Goal: Task Accomplishment & Management: Manage account settings

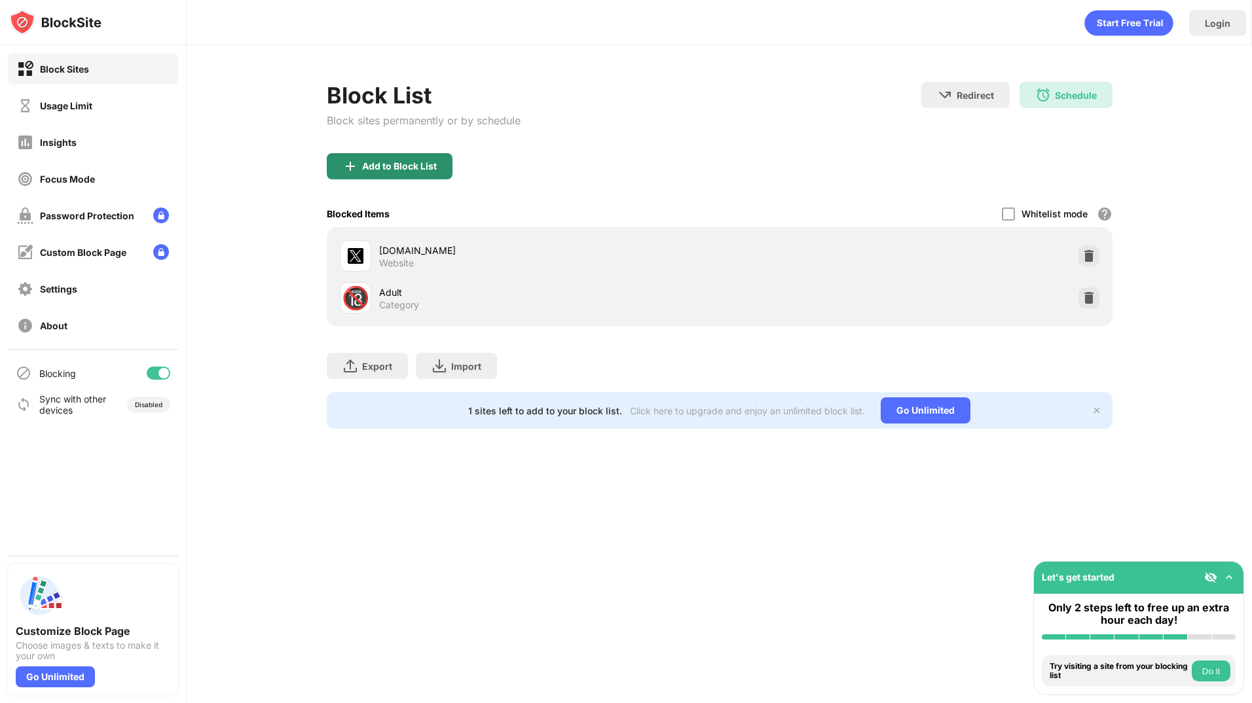
click at [381, 172] on div "Add to Block List" at bounding box center [390, 166] width 126 height 26
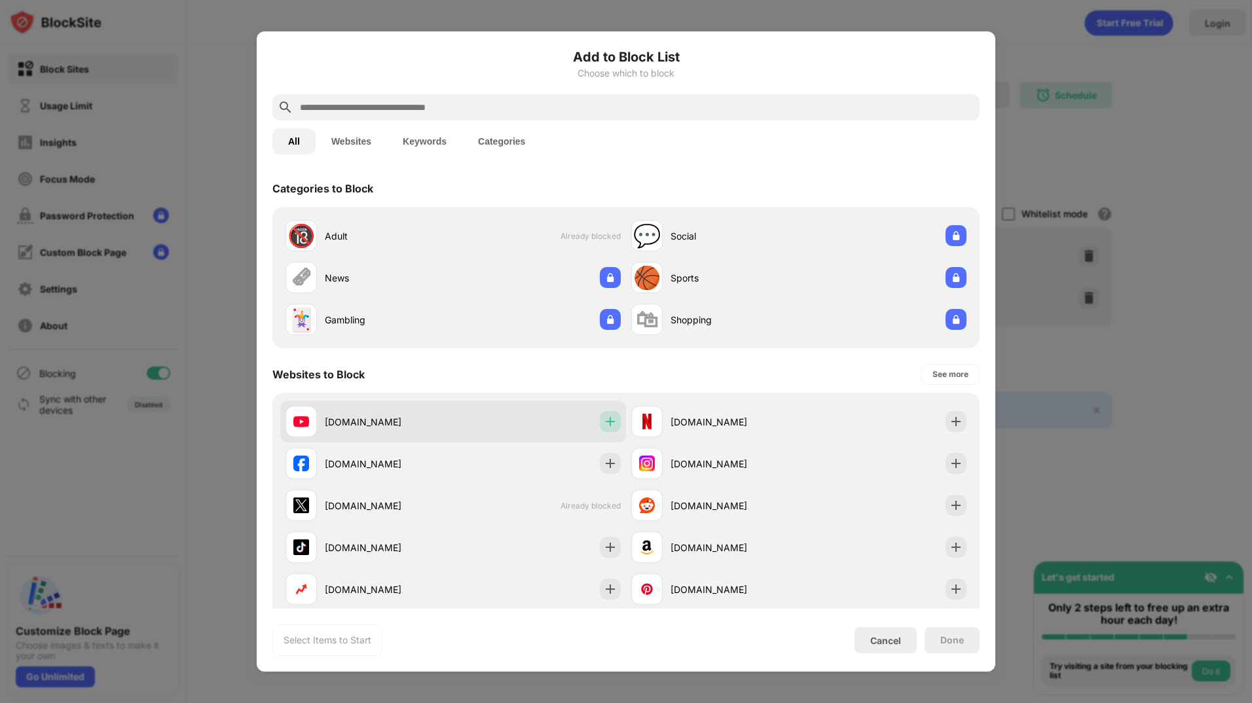
click at [604, 417] on img at bounding box center [610, 421] width 13 height 13
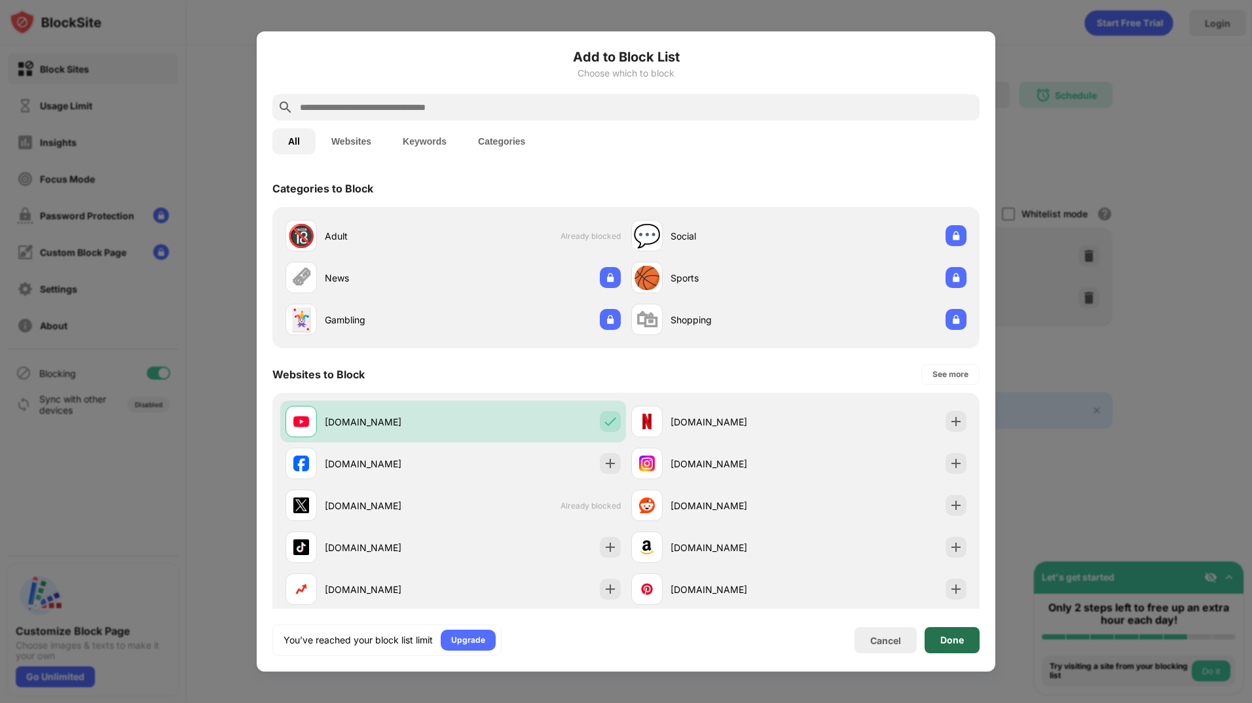
click at [943, 637] on div "Done" at bounding box center [952, 640] width 24 height 10
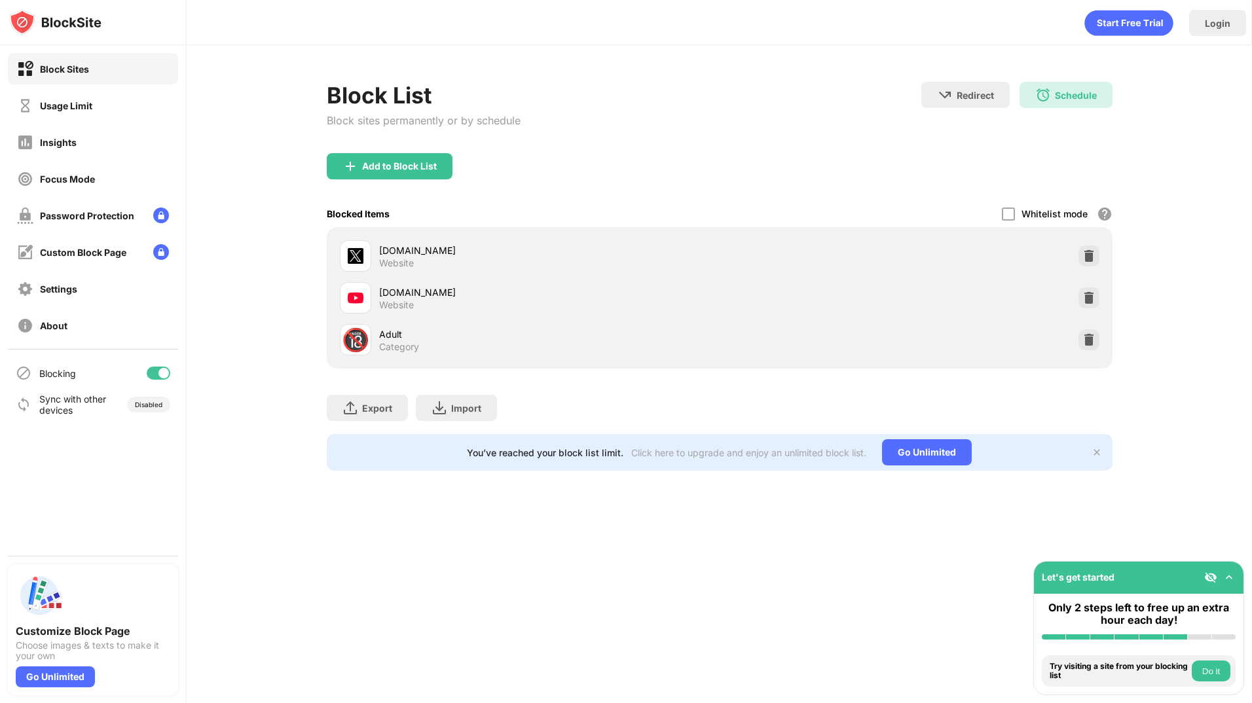
click at [1225, 496] on div "Block List Block sites permanently or by schedule Redirect Choose a site to be …" at bounding box center [720, 276] width 1066 height 462
click at [94, 88] on div "Block Sites Usage Limit Insights Focus Mode Password Protection Custom Block Pa…" at bounding box center [93, 197] width 186 height 304
click at [92, 98] on div "Usage Limit" at bounding box center [54, 106] width 75 height 16
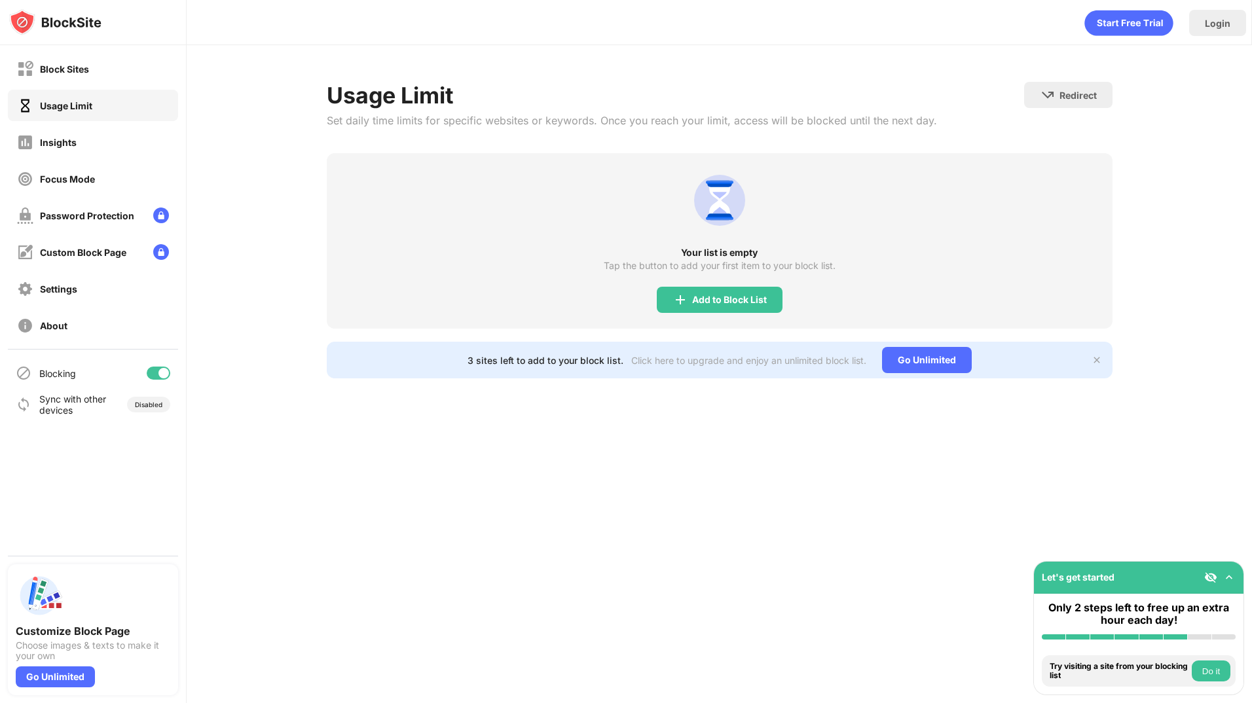
click at [88, 125] on div "Block Sites Usage Limit Insights Focus Mode Password Protection Custom Block Pa…" at bounding box center [93, 197] width 186 height 304
click at [90, 139] on div "Insights" at bounding box center [93, 141] width 170 height 31
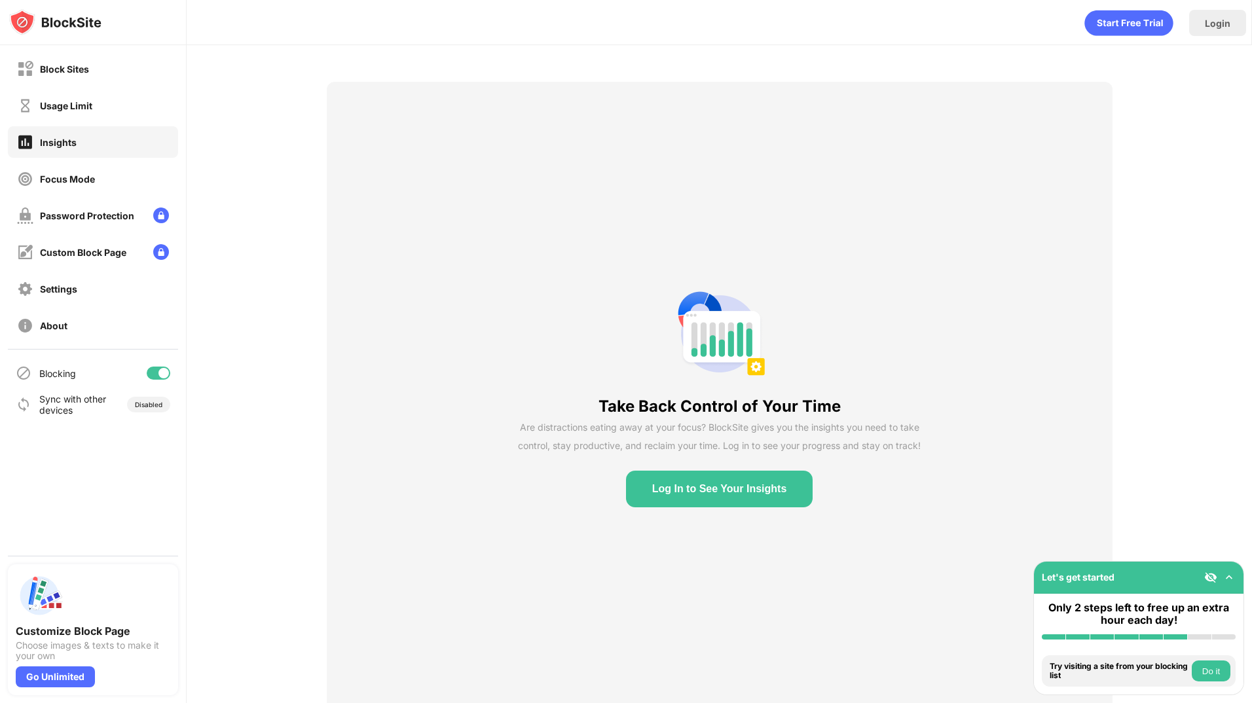
click at [21, 16] on img at bounding box center [55, 22] width 92 height 26
click at [67, 282] on div "Settings" at bounding box center [47, 289] width 60 height 16
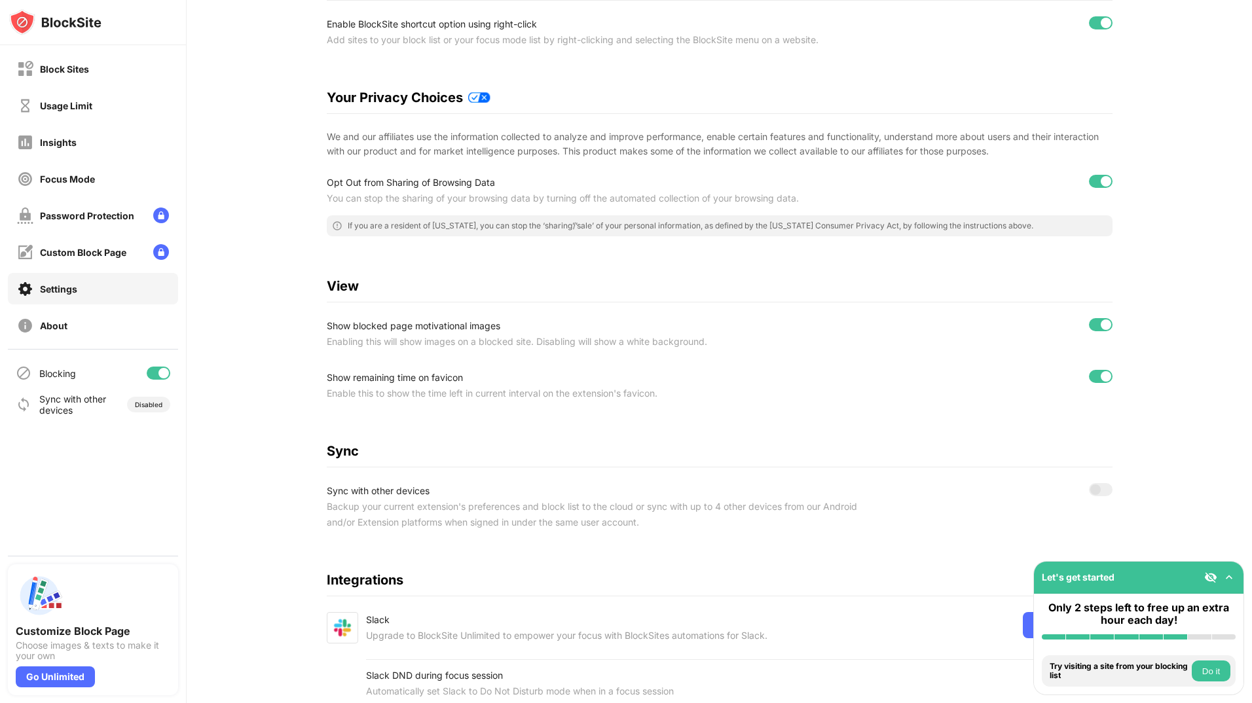
scroll to position [232, 0]
